Goal: Task Accomplishment & Management: Use online tool/utility

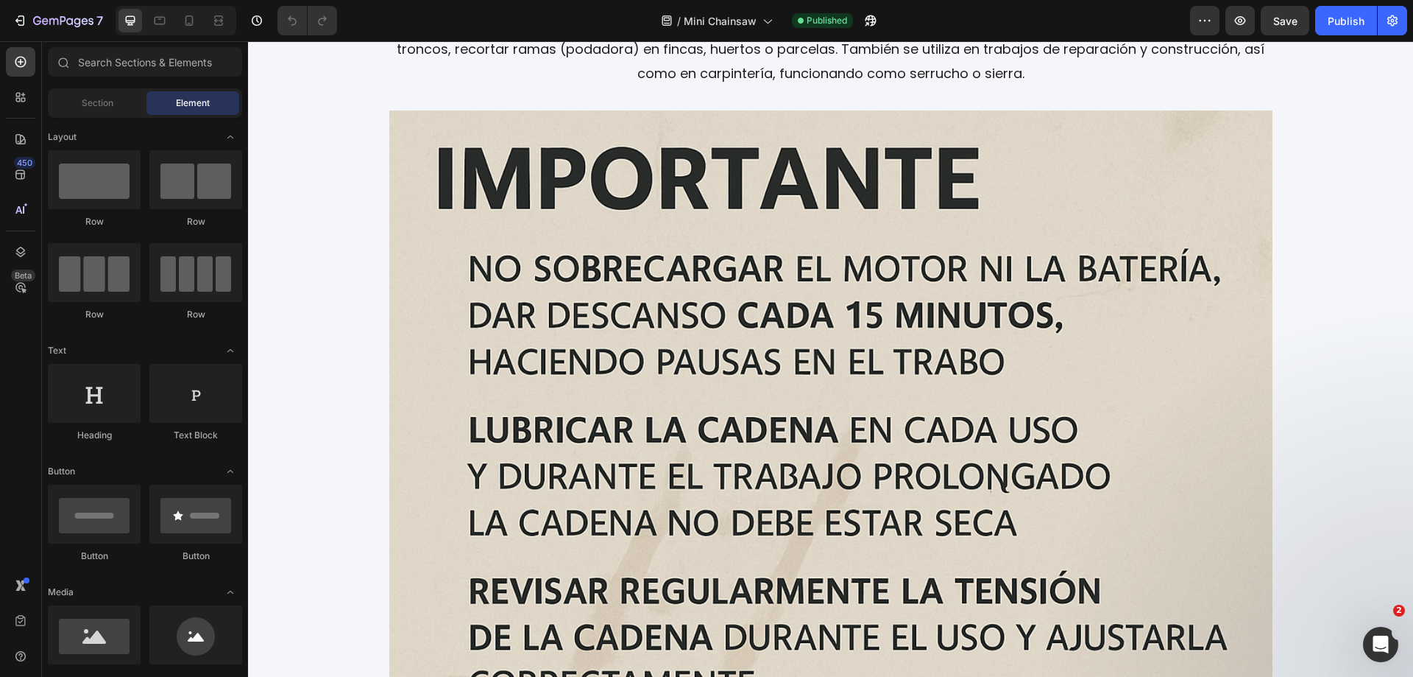
scroll to position [2671, 0]
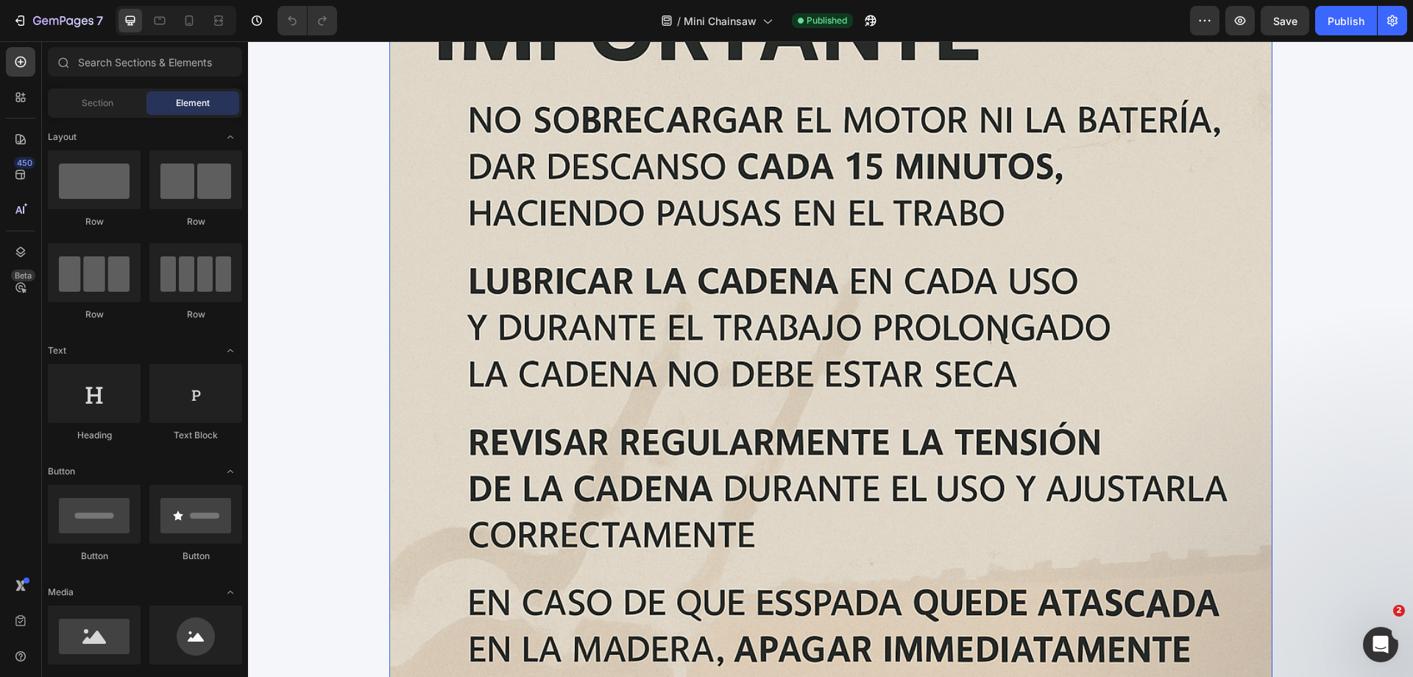
click at [796, 310] on img at bounding box center [830, 403] width 883 height 883
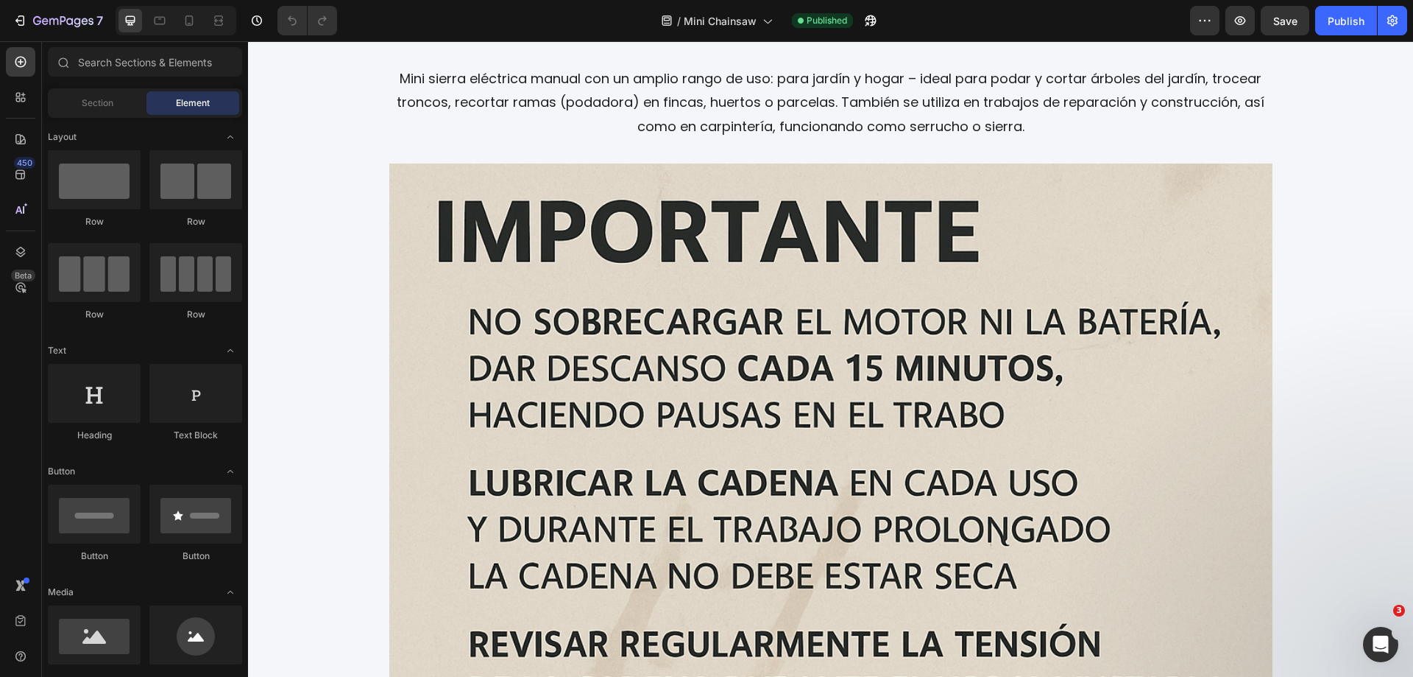
scroll to position [2408, 0]
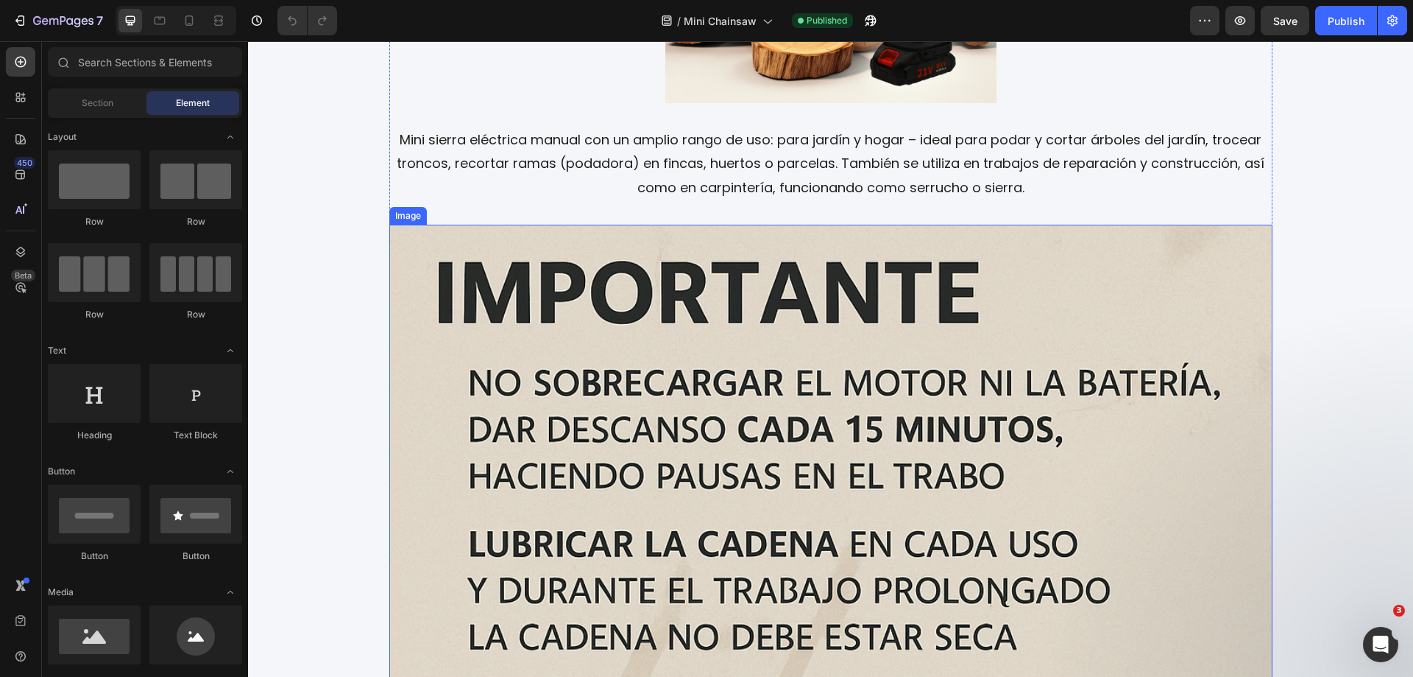
click at [812, 375] on img at bounding box center [830, 666] width 883 height 883
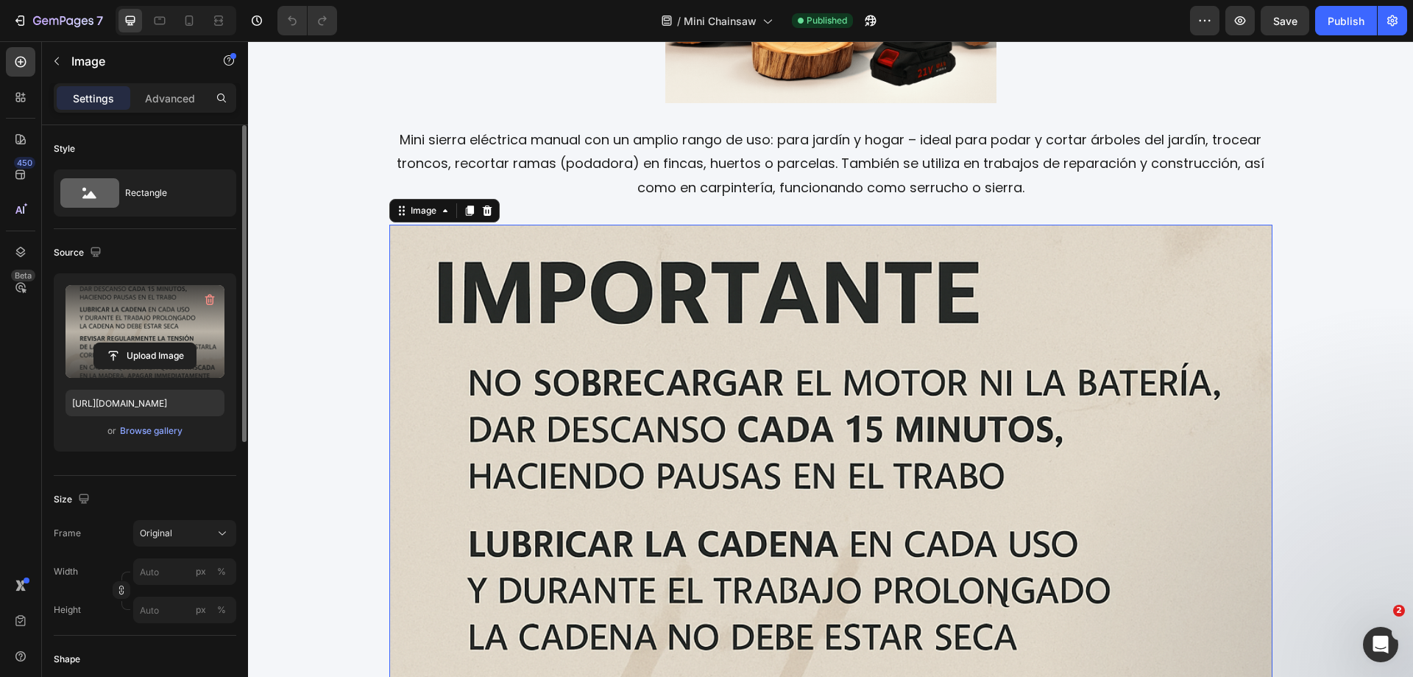
click at [149, 318] on label at bounding box center [145, 331] width 159 height 93
click at [149, 343] on input "file" at bounding box center [145, 355] width 102 height 25
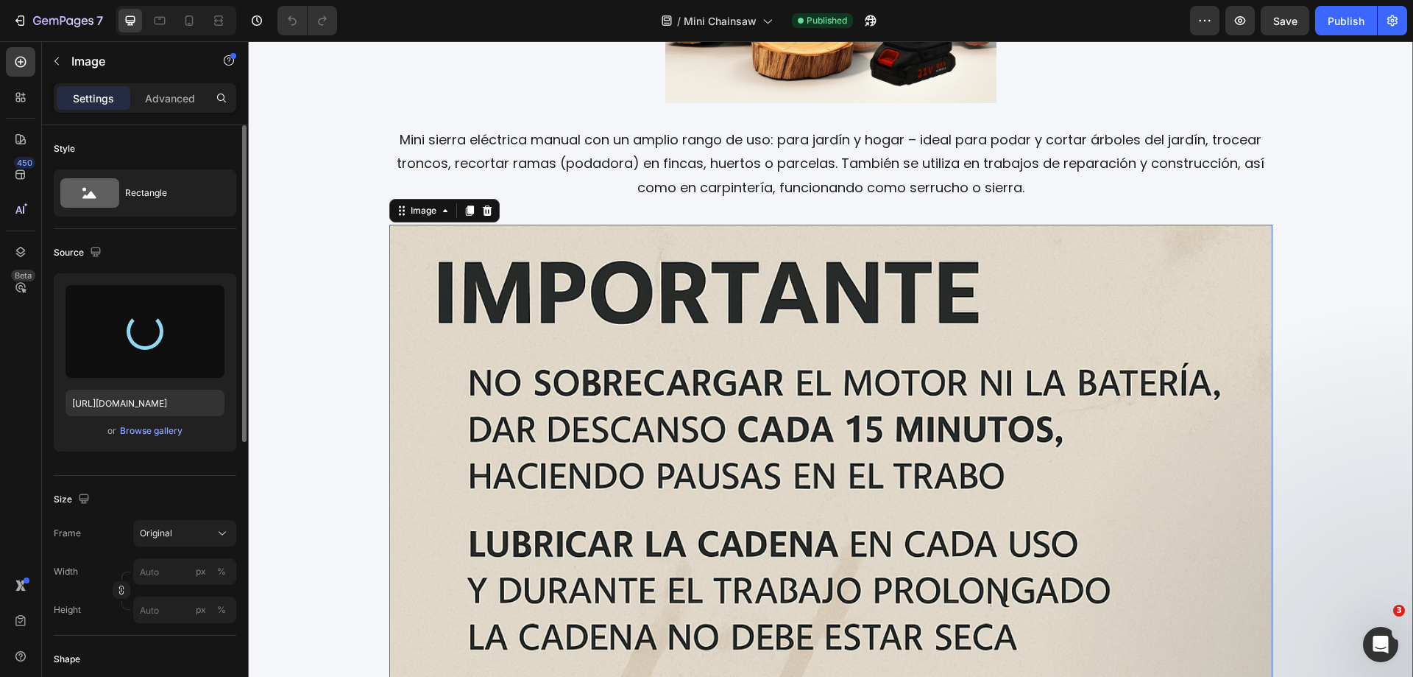
type input "https://cdn.shopify.com/s/files/1/0710/3542/0849/files/gempages_570156795566228…"
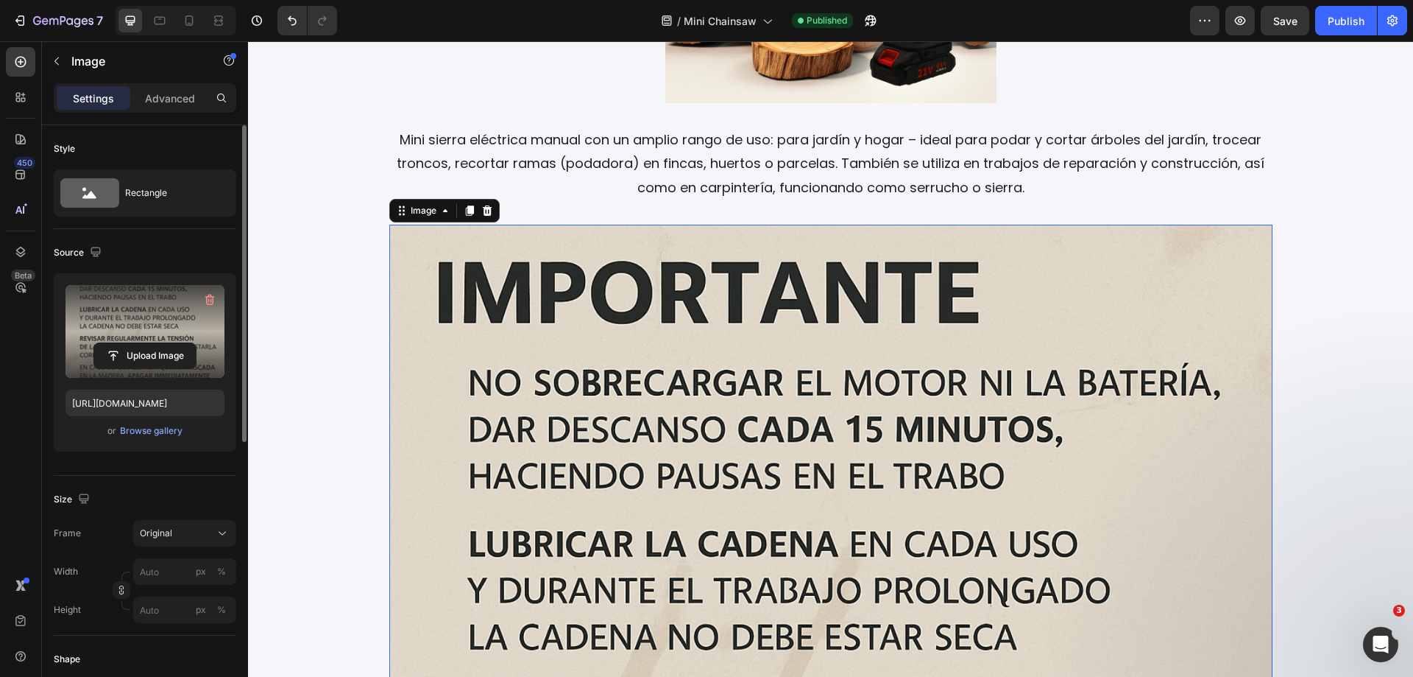
click at [886, 432] on img at bounding box center [830, 666] width 883 height 883
click at [159, 15] on icon at bounding box center [159, 20] width 15 height 15
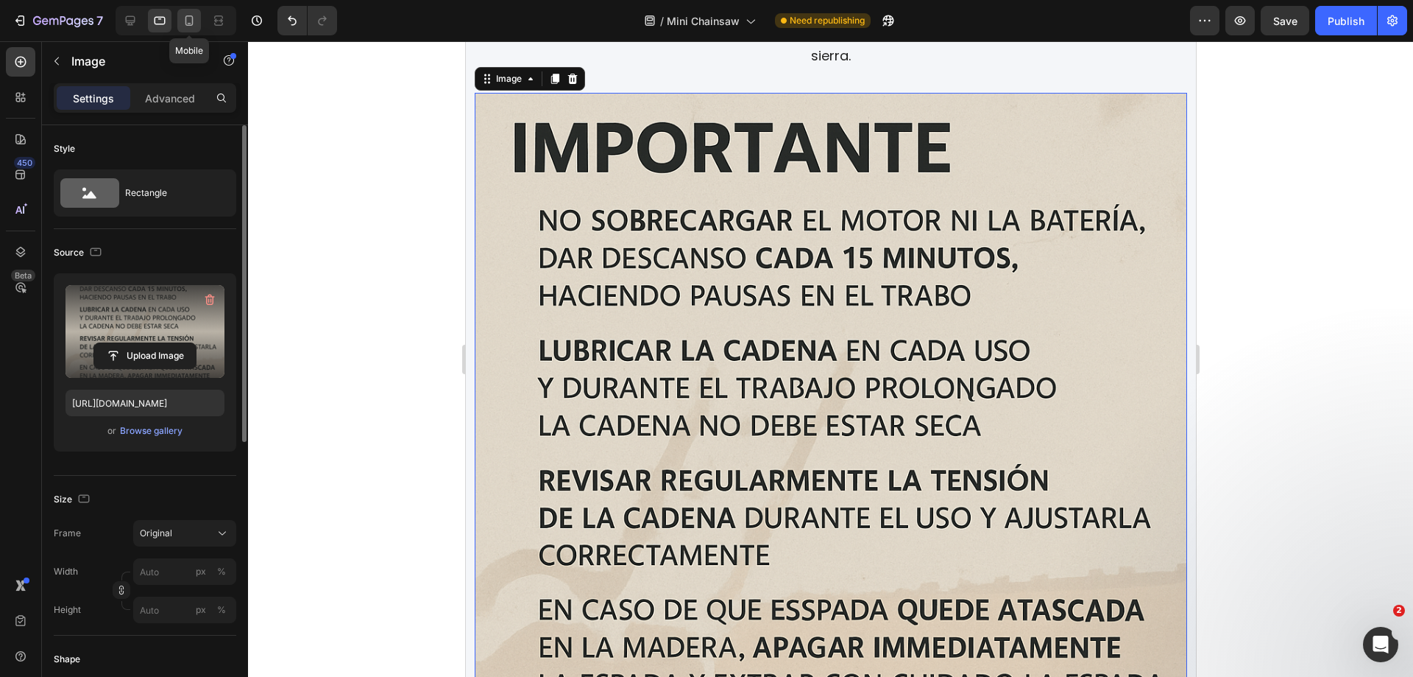
click at [183, 21] on icon at bounding box center [189, 20] width 15 height 15
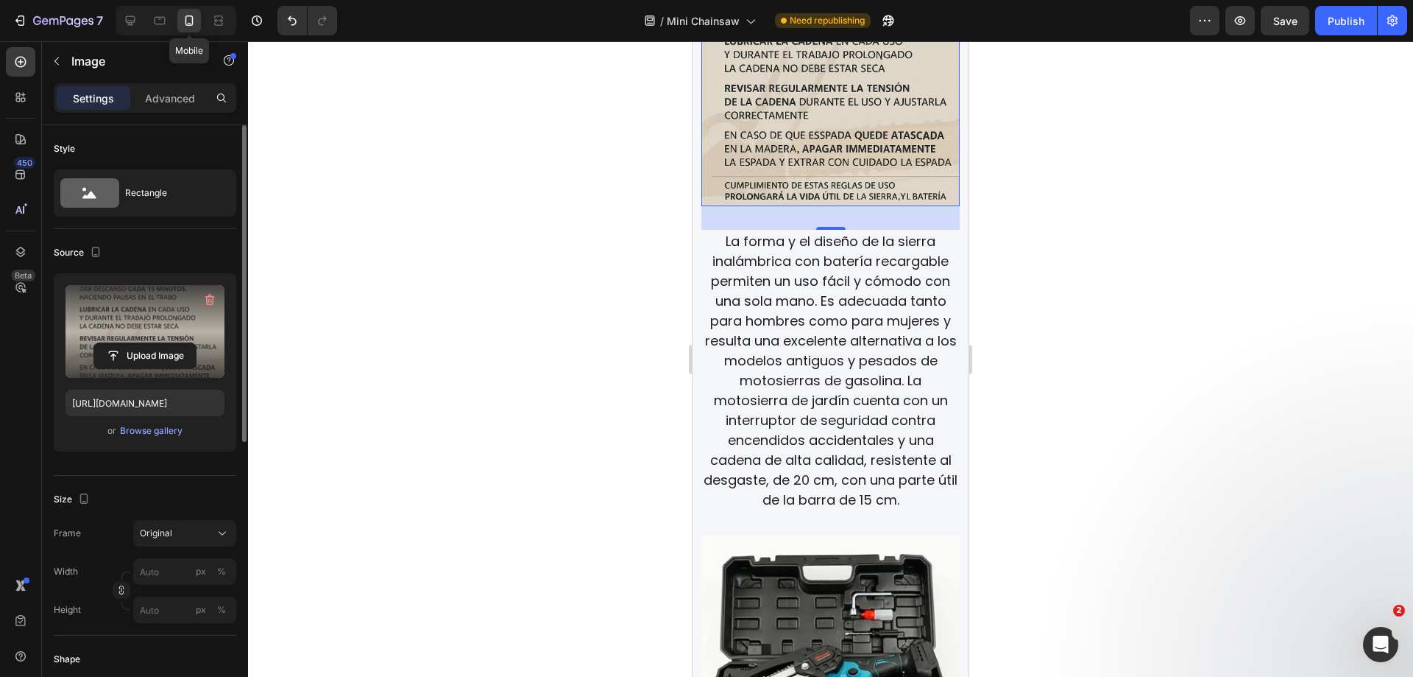
scroll to position [2469, 0]
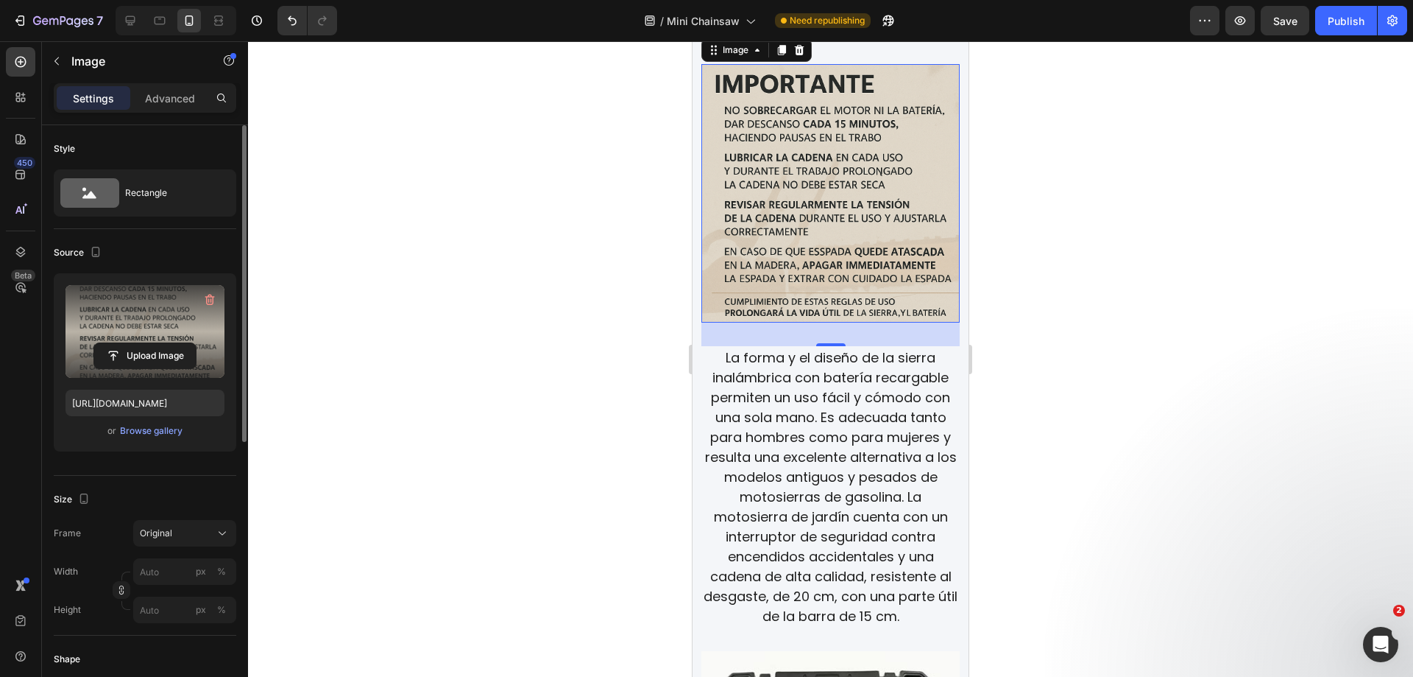
click at [1171, 300] on div at bounding box center [830, 358] width 1165 height 635
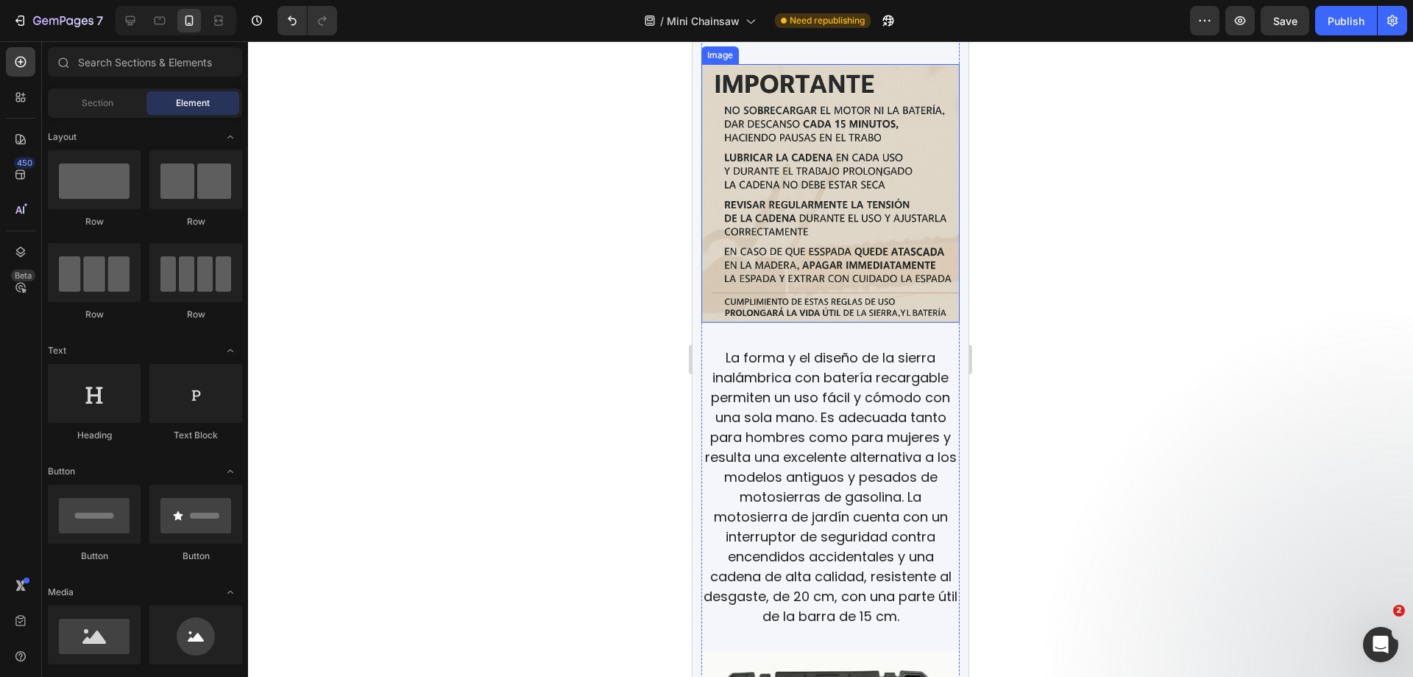
click at [852, 199] on img at bounding box center [831, 193] width 258 height 258
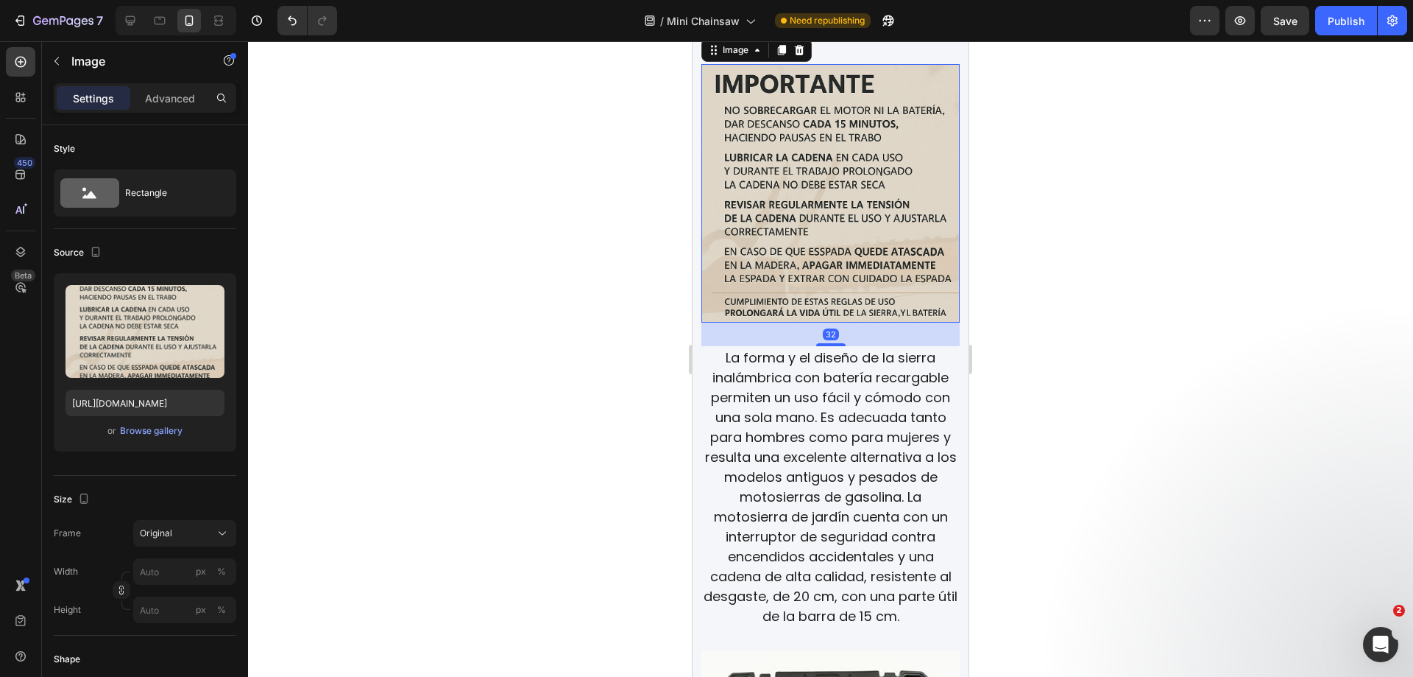
click at [1341, 24] on div "Publish" at bounding box center [1346, 20] width 37 height 15
